Goal: Transaction & Acquisition: Book appointment/travel/reservation

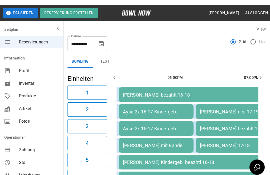
scroll to position [0, 104]
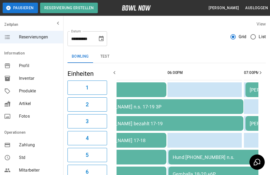
click at [104, 43] on button "Choose date, selected date is 3. Okt. 2025" at bounding box center [101, 38] width 11 height 11
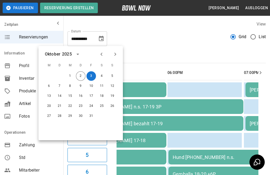
click at [106, 37] on button "Choose date, selected date is 3. Okt. 2025" at bounding box center [101, 38] width 11 height 11
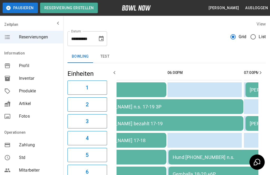
click at [105, 32] on div "**********" at bounding box center [87, 38] width 40 height 15
click at [101, 36] on icon "Choose date, selected date is 3. Okt. 2025" at bounding box center [101, 39] width 6 height 6
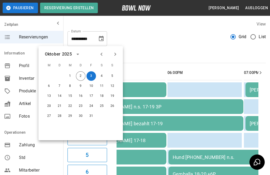
click at [118, 53] on icon "Next month" at bounding box center [115, 54] width 6 height 6
click at [104, 98] on button "15" at bounding box center [101, 95] width 9 height 9
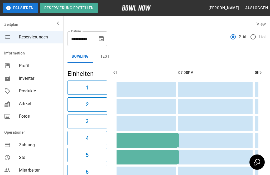
scroll to position [0, 0]
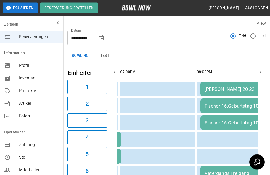
click at [106, 32] on div "**********" at bounding box center [87, 38] width 40 height 15
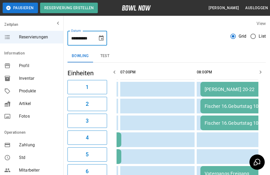
click at [98, 37] on icon "Choose date, selected date is 15. Nov. 2025" at bounding box center [101, 38] width 6 height 6
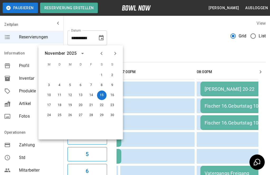
click at [104, 50] on icon "Previous month" at bounding box center [101, 53] width 6 height 6
click at [82, 75] on button "2" at bounding box center [80, 75] width 9 height 9
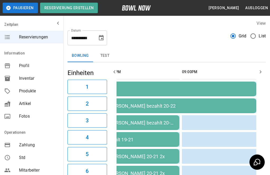
scroll to position [0, 76]
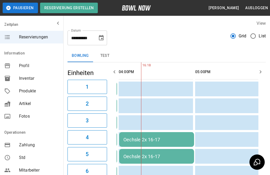
click at [101, 41] on icon "Choose date, selected date is 2. Okt. 2025" at bounding box center [101, 38] width 6 height 6
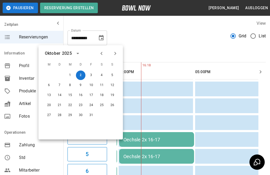
click at [92, 75] on button "3" at bounding box center [90, 75] width 9 height 9
type input "**********"
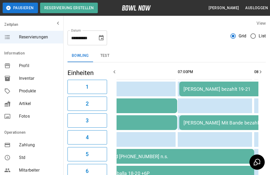
scroll to position [0, 136]
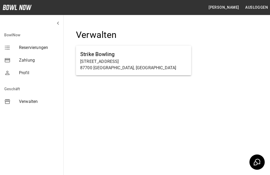
click at [159, 63] on p "[STREET_ADDRESS]" at bounding box center [133, 61] width 107 height 6
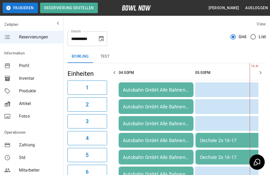
scroll to position [0, 76]
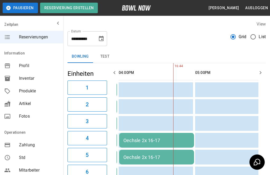
click at [103, 38] on icon "Choose date, selected date is 2. Okt. 2025" at bounding box center [101, 39] width 6 height 6
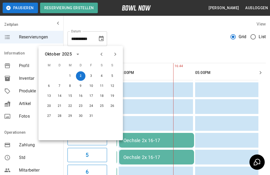
click at [92, 74] on button "3" at bounding box center [90, 75] width 9 height 9
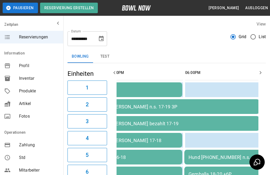
scroll to position [0, 0]
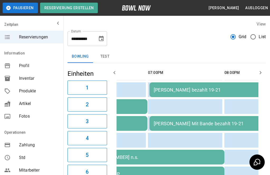
click at [103, 40] on icon "Choose date, selected date is 3. Okt. 2025" at bounding box center [101, 39] width 6 height 6
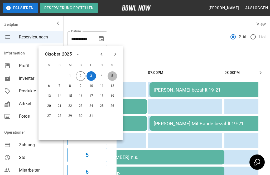
click at [114, 76] on button "5" at bounding box center [111, 75] width 9 height 9
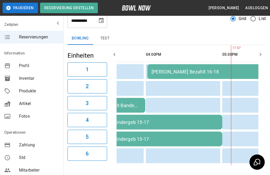
scroll to position [0, 209]
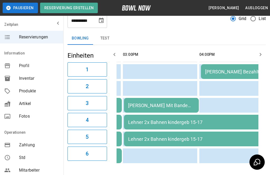
click at [105, 22] on button "Choose date, selected date is 5. Okt. 2025" at bounding box center [101, 20] width 11 height 11
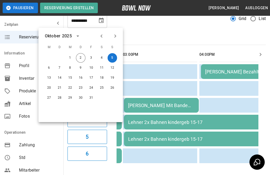
click at [98, 56] on button "4" at bounding box center [101, 57] width 9 height 9
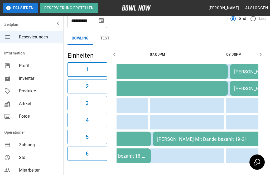
scroll to position [0, 374]
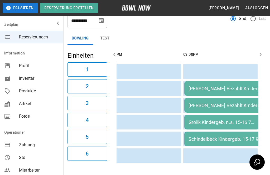
click at [106, 22] on button "Choose date, selected date is 4. Okt. 2025" at bounding box center [101, 20] width 11 height 11
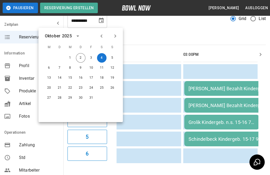
click at [90, 66] on button "10" at bounding box center [90, 67] width 9 height 9
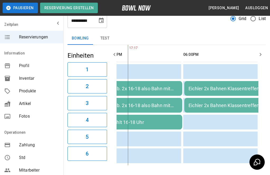
type input "**********"
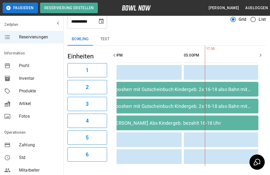
scroll to position [6, 0]
